Goal: Task Accomplishment & Management: Manage account settings

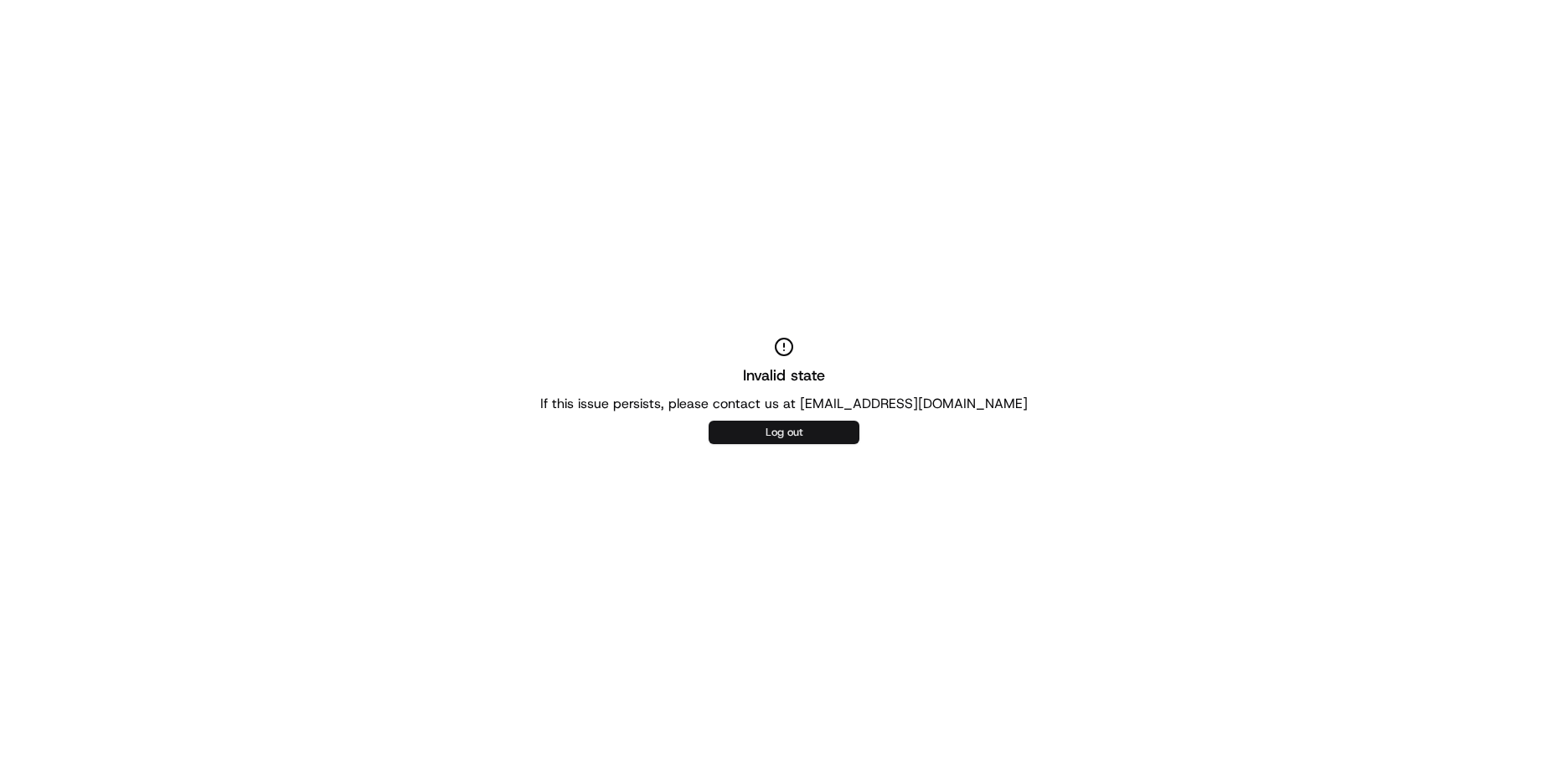
click at [747, 437] on button "Log out" at bounding box center [784, 432] width 150 height 23
